Goal: Task Accomplishment & Management: Use online tool/utility

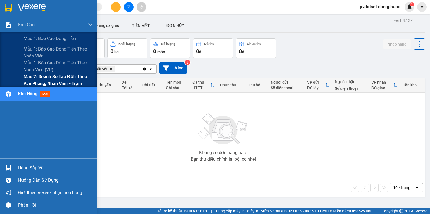
drag, startPoint x: 43, startPoint y: 80, endPoint x: 55, endPoint y: 80, distance: 11.9
click at [43, 80] on span "Mẫu 2: Doanh số tạo đơn theo Văn phòng, nhân viên - Trạm" at bounding box center [58, 80] width 69 height 14
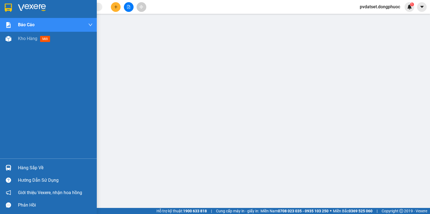
click at [0, 165] on div "Hàng sắp về" at bounding box center [48, 168] width 97 height 12
click at [22, 38] on span "Kho hàng" at bounding box center [27, 38] width 19 height 5
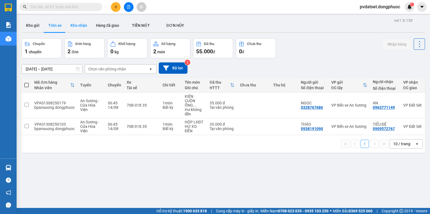
click at [76, 25] on button "Kho nhận" at bounding box center [78, 25] width 25 height 13
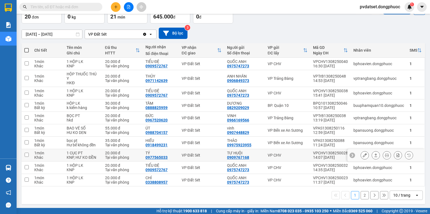
scroll to position [36, 0]
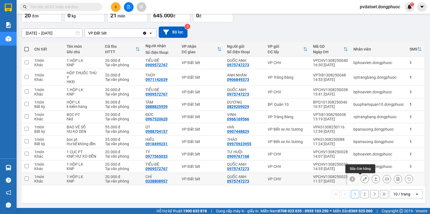
click at [361, 179] on button at bounding box center [365, 180] width 8 height 10
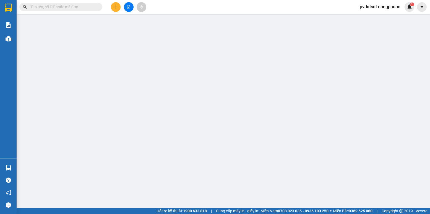
type input "0975747273"
type input "QUỐC ANH"
type input "0338808957"
type input "CHÍ"
type input "20.000"
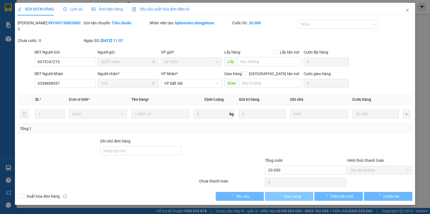
click at [295, 194] on span "Giao hàng" at bounding box center [293, 197] width 18 height 6
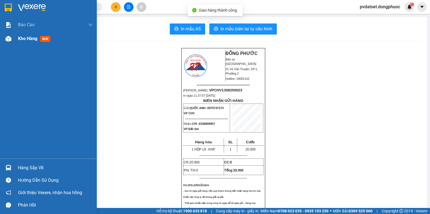
click at [17, 43] on div "Kho hàng mới" at bounding box center [48, 39] width 97 height 14
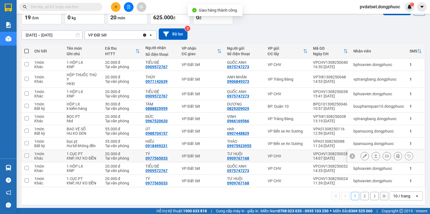
scroll to position [36, 0]
